Goal: Information Seeking & Learning: Learn about a topic

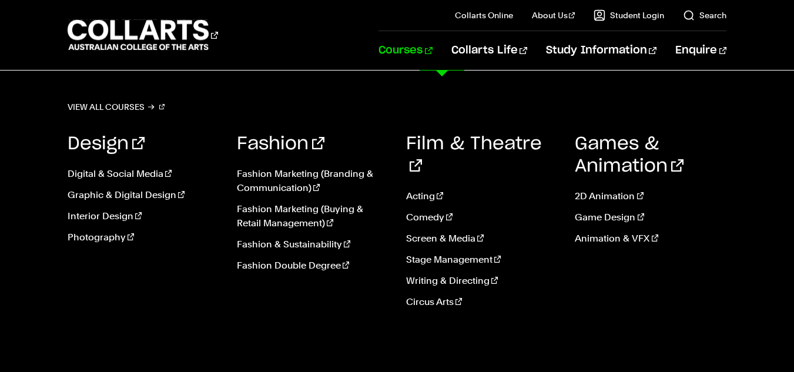
click at [432, 48] on link "Courses" at bounding box center [404, 50] width 53 height 39
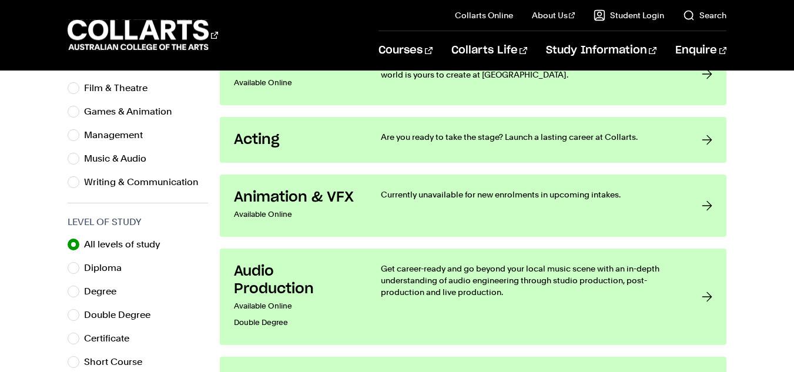
scroll to position [519, 0]
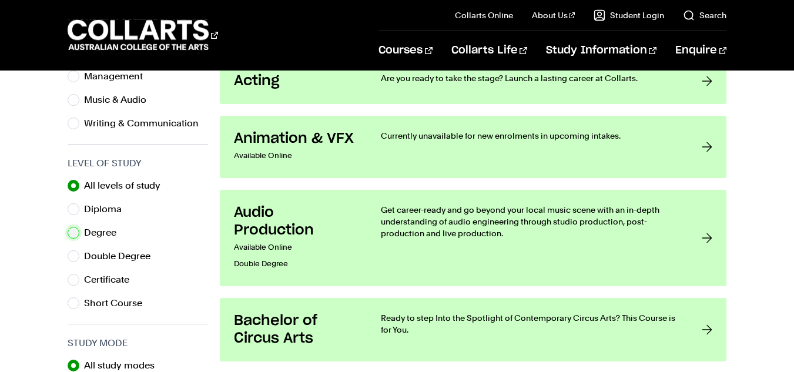
click at [77, 234] on input "Degree" at bounding box center [74, 233] width 12 height 12
radio input "true"
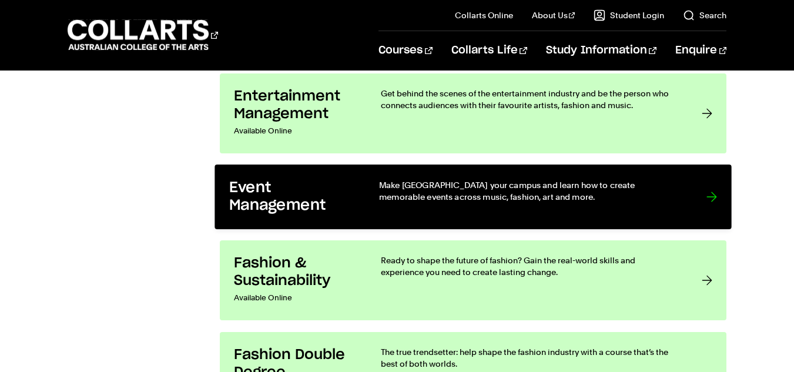
scroll to position [1047, 0]
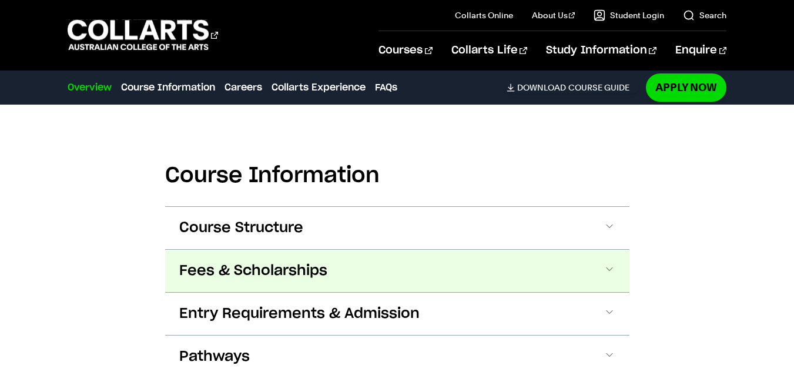
click at [0, 0] on button "Fees & Scholarships" at bounding box center [0, 0] width 0 height 0
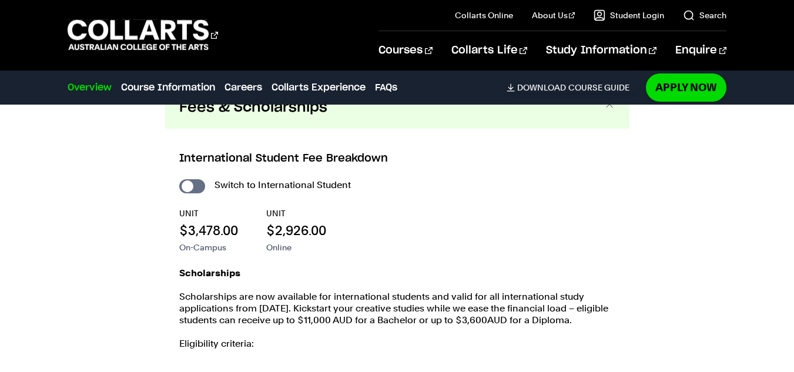
scroll to position [1269, 0]
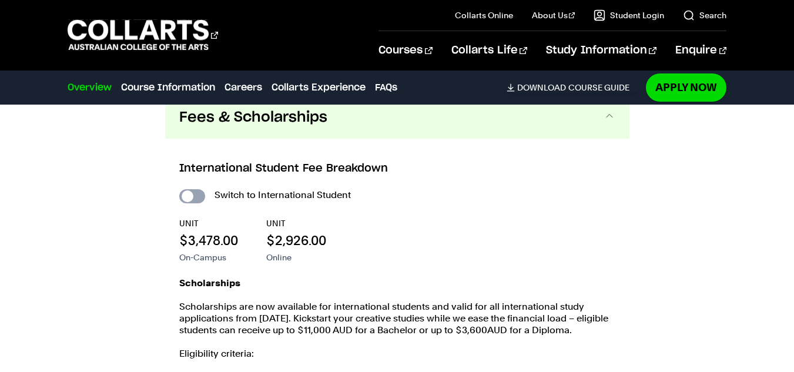
click at [194, 189] on input "International Student" at bounding box center [192, 196] width 26 height 14
checkbox input "true"
click at [0, 0] on input "International Student" at bounding box center [0, 0] width 0 height 0
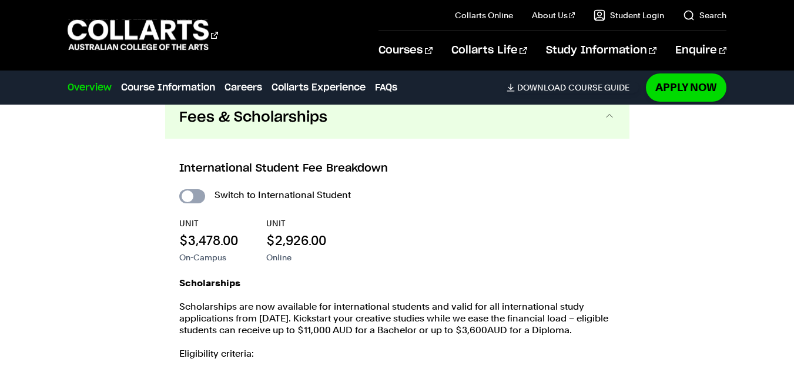
checkbox input "false"
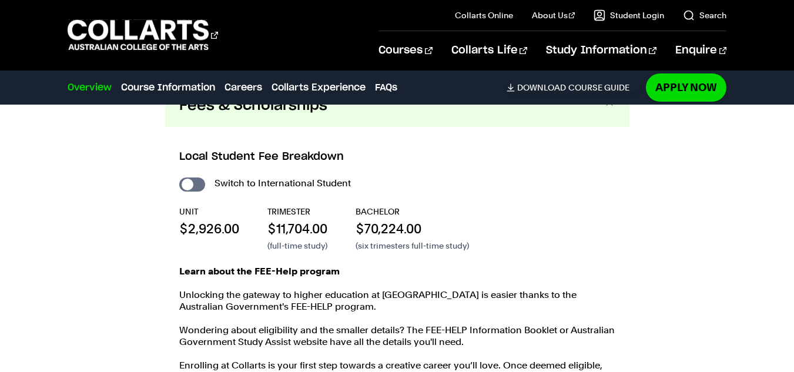
click at [190, 177] on input "International Student" at bounding box center [192, 184] width 26 height 14
checkbox input "true"
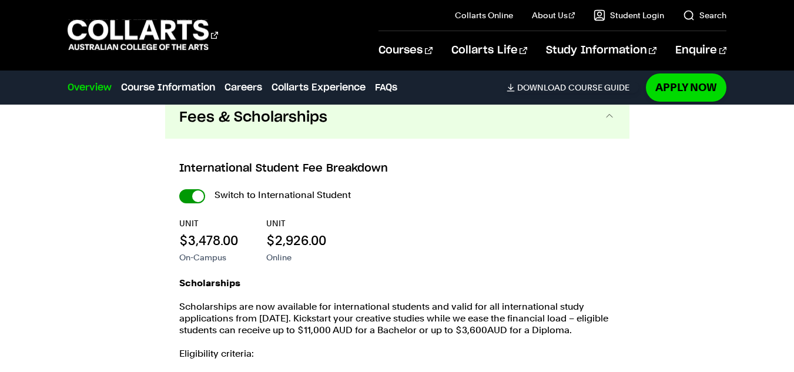
click at [0, 0] on input "International Student" at bounding box center [0, 0] width 0 height 0
checkbox input "false"
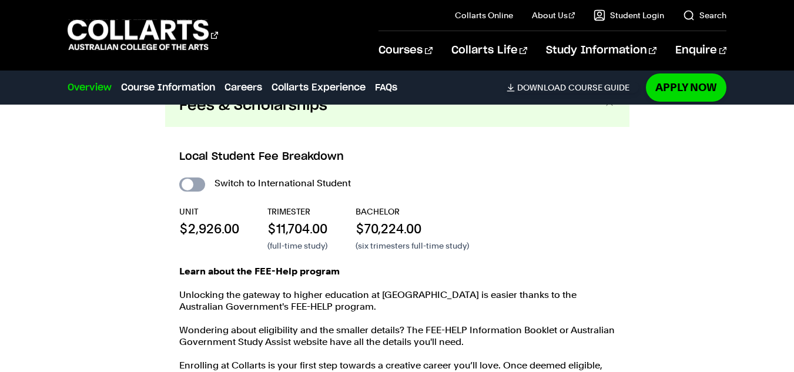
click at [193, 177] on input "International Student" at bounding box center [192, 184] width 26 height 14
checkbox input "true"
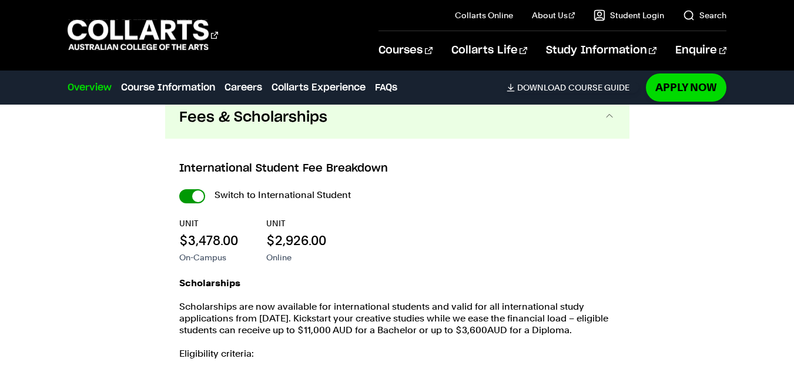
click at [0, 0] on input "International Student" at bounding box center [0, 0] width 0 height 0
checkbox input "false"
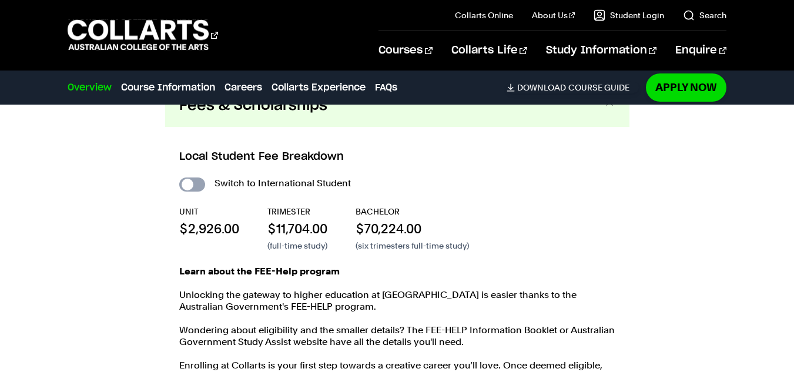
click at [190, 177] on input "International Student" at bounding box center [192, 184] width 26 height 14
checkbox input "true"
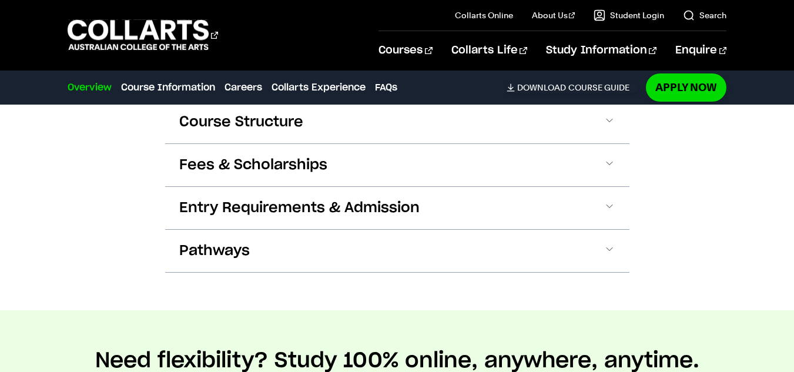
scroll to position [1233, 0]
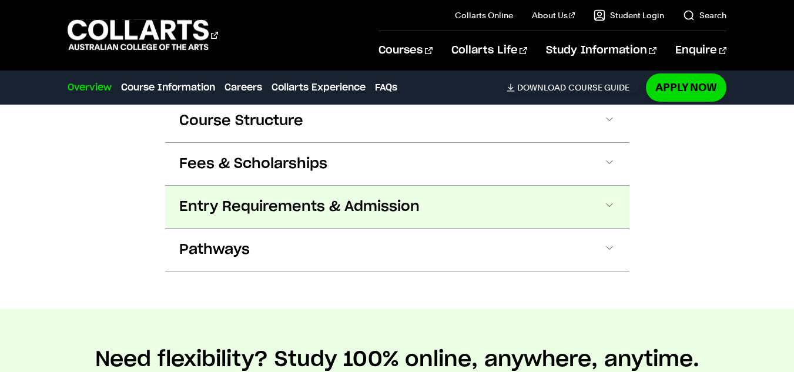
click at [0, 0] on span "Entry Requirements & Admission" at bounding box center [0, 0] width 0 height 0
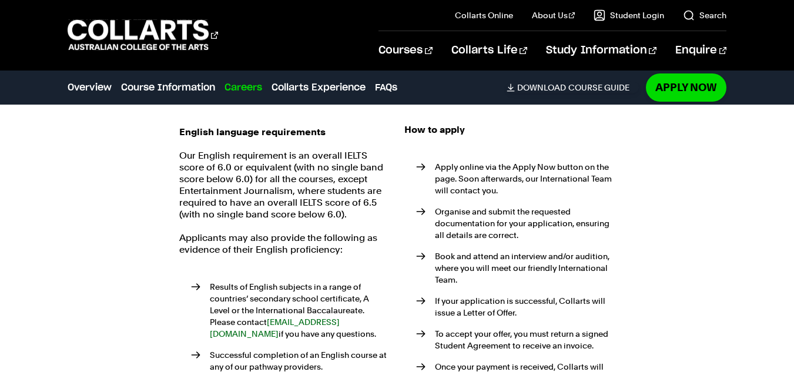
scroll to position [1543, 0]
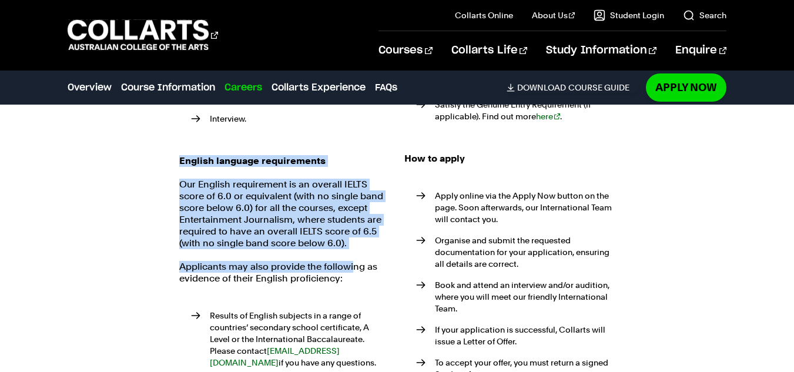
drag, startPoint x: 352, startPoint y: 237, endPoint x: 167, endPoint y: 150, distance: 203.9
click at [167, 150] on div "Eligibility requirements International students must meet the following criteri…" at bounding box center [397, 256] width 464 height 677
copy div "English language requirements Our English requirement is an overall IELTS score…"
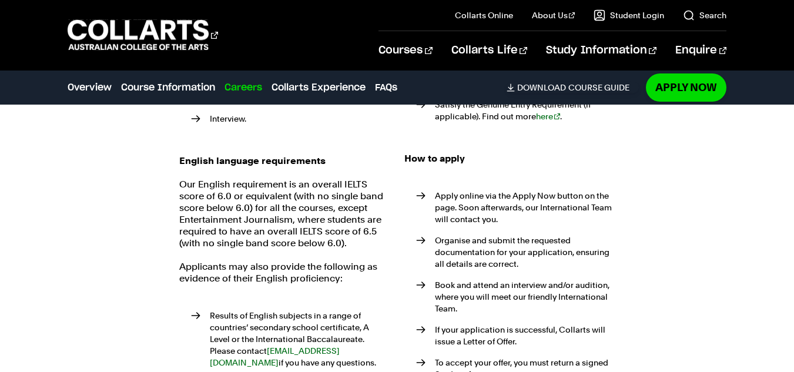
click at [673, 219] on div "Course Information Course Structure Bachelor of Photography The Bachelor degree…" at bounding box center [397, 184] width 794 height 986
